Goal: Task Accomplishment & Management: Manage account settings

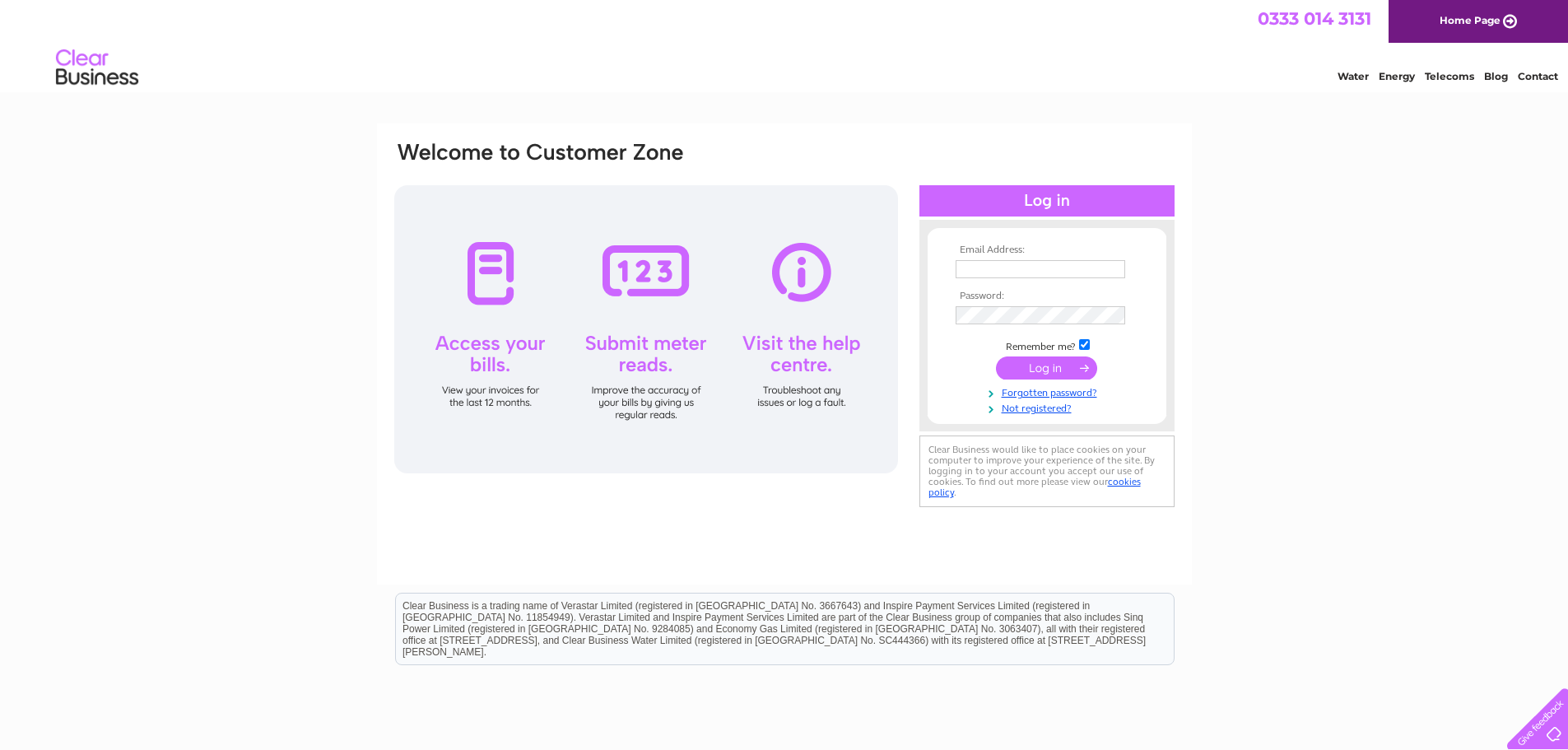
type input "[EMAIL_ADDRESS][DOMAIN_NAME]"
click at [1026, 364] on input "submit" at bounding box center [1047, 367] width 101 height 23
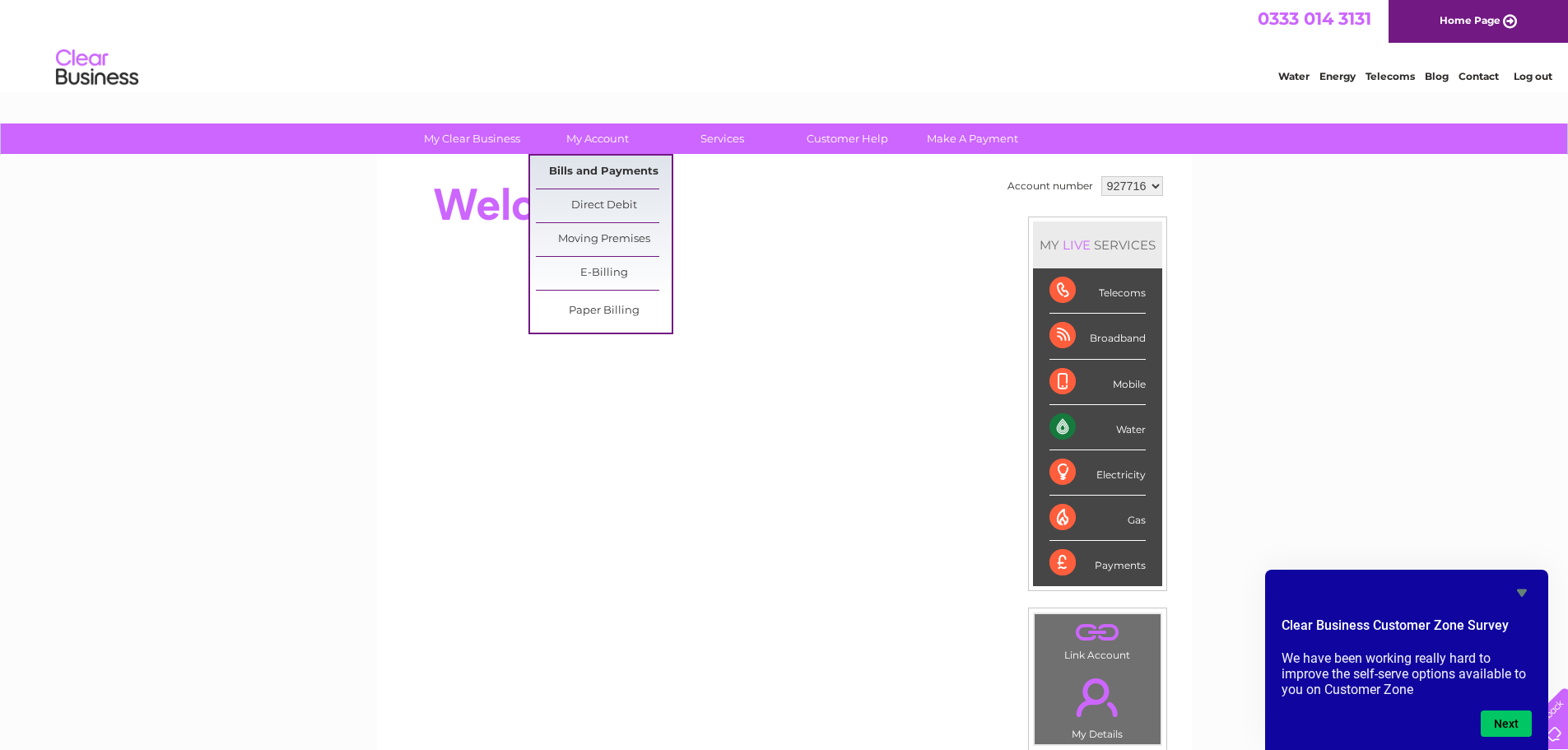
click at [619, 158] on link "Bills and Payments" at bounding box center [604, 172] width 136 height 33
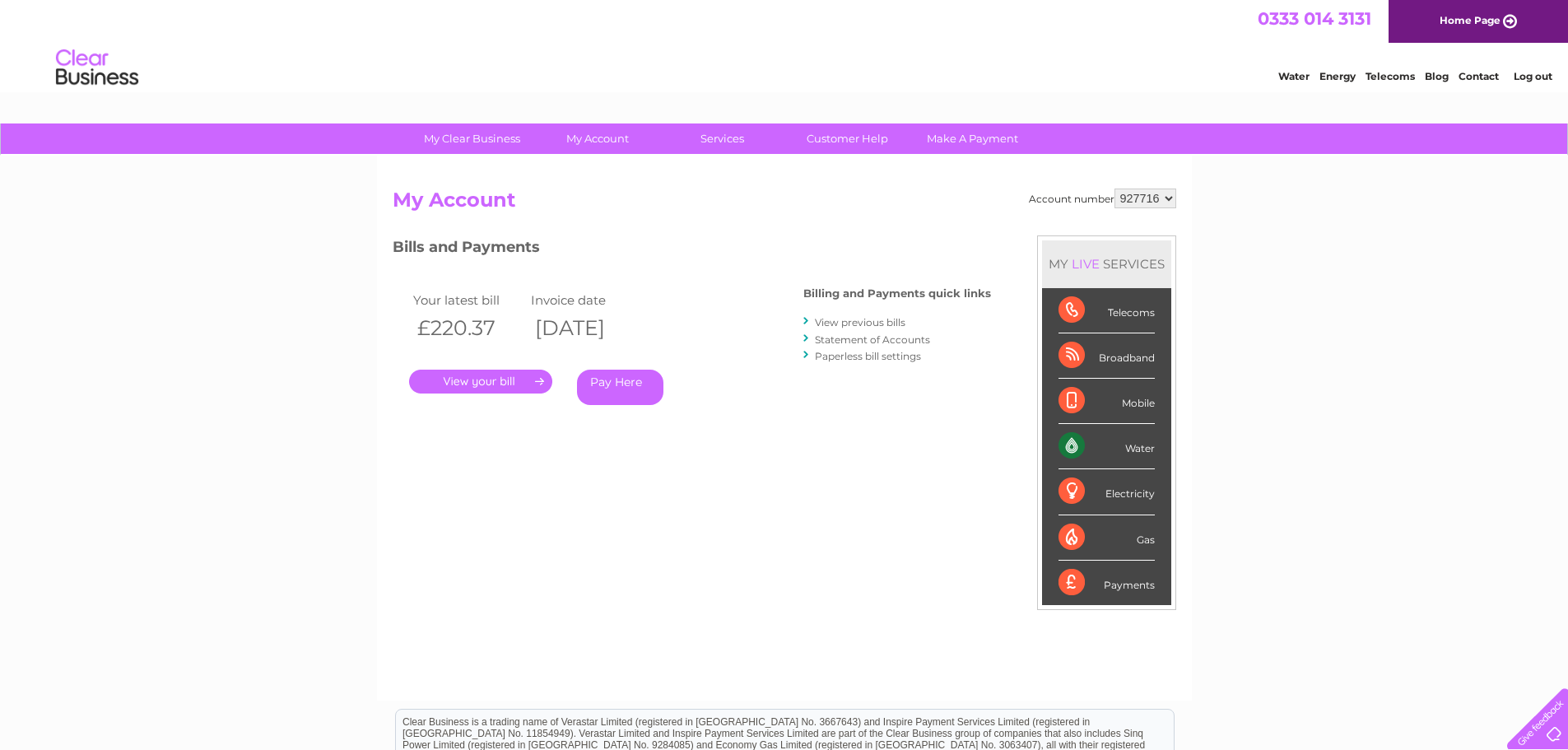
click at [475, 384] on link "." at bounding box center [481, 382] width 143 height 24
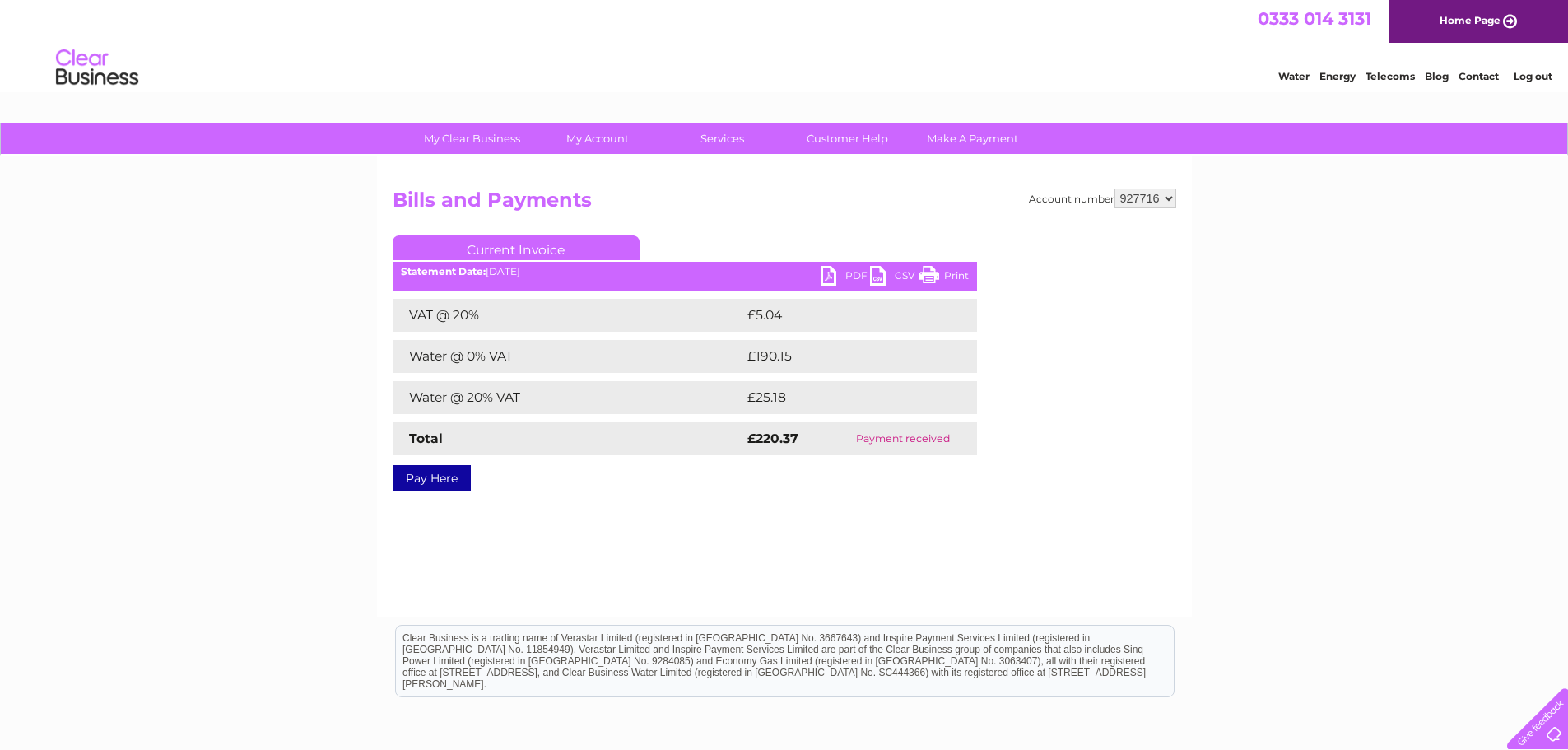
click at [849, 277] on link "PDF" at bounding box center [845, 277] width 50 height 24
